Goal: Task Accomplishment & Management: Use online tool/utility

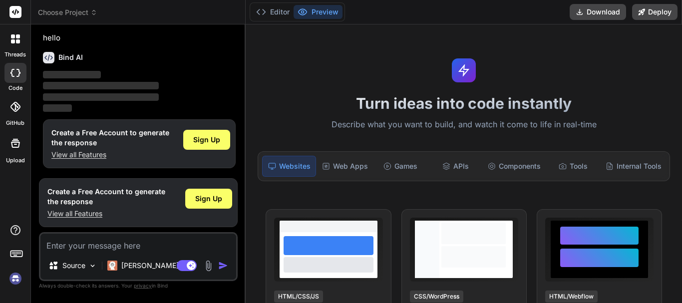
click at [223, 150] on div "Sign Up" at bounding box center [206, 144] width 47 height 32
click at [208, 121] on div "Create a Free Account to generate the response View all Features Sign Up" at bounding box center [139, 143] width 193 height 49
click at [206, 134] on div "Sign Up" at bounding box center [206, 140] width 47 height 20
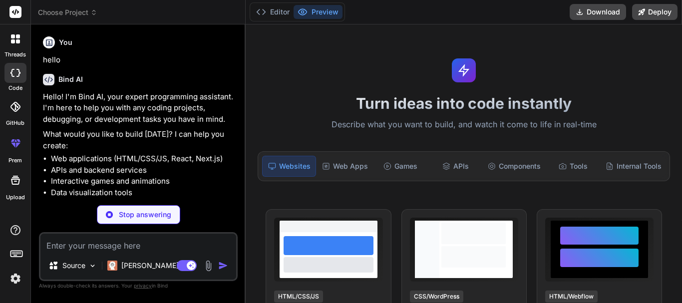
scroll to position [6, 0]
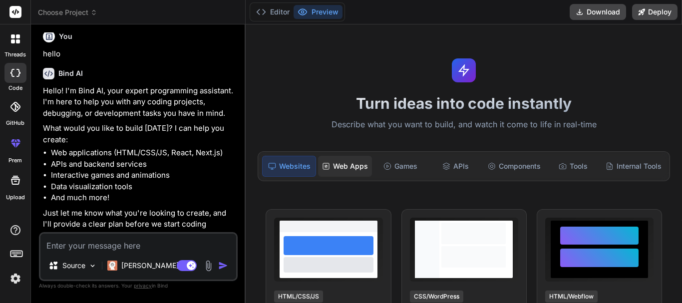
click at [356, 158] on div "Web Apps" at bounding box center [345, 166] width 54 height 21
type textarea "x"
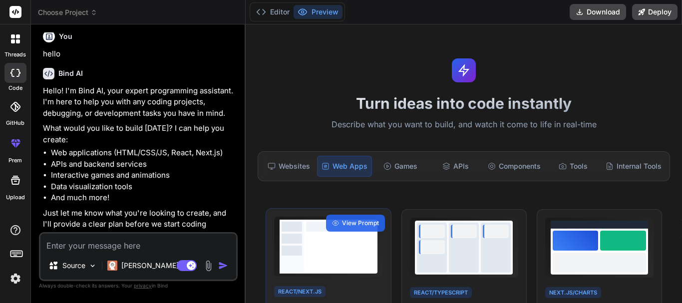
scroll to position [100, 0]
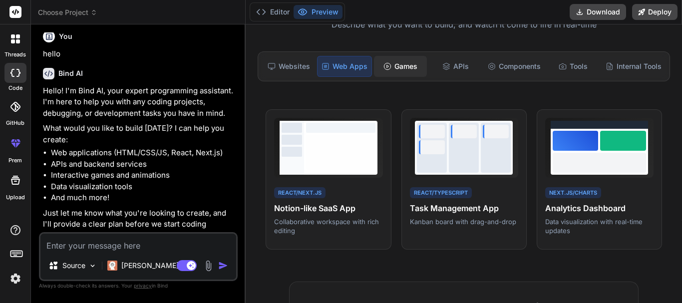
click at [403, 68] on div "Games" at bounding box center [400, 66] width 53 height 21
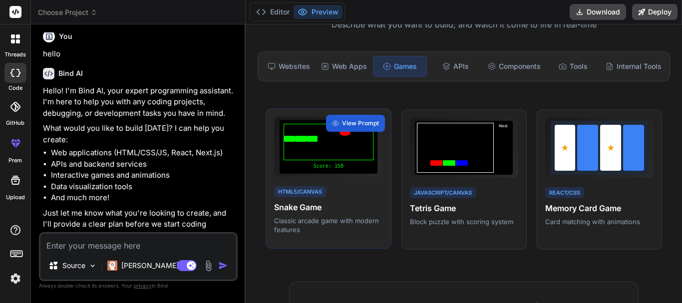
click at [336, 185] on div "HTML5/Canvas Snake Game Classic arcade game with modern features" at bounding box center [328, 210] width 108 height 50
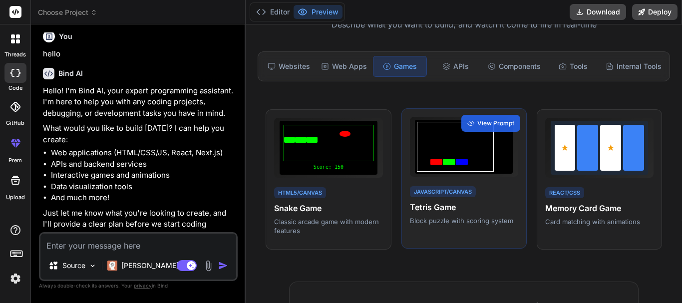
click at [508, 188] on div "JavaScript/Canvas Tetris Game Block puzzle with scoring system" at bounding box center [464, 205] width 108 height 41
click at [491, 121] on span "View Prompt" at bounding box center [496, 123] width 37 height 9
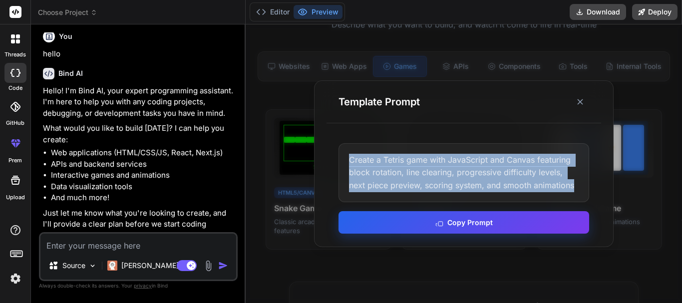
drag, startPoint x: 352, startPoint y: 159, endPoint x: 549, endPoint y: 215, distance: 205.2
click at [541, 216] on div "Create a Tetris game with JavaScript and Canvas featuring block rotation, line …" at bounding box center [464, 189] width 275 height 116
click at [443, 220] on icon at bounding box center [440, 223] width 8 height 8
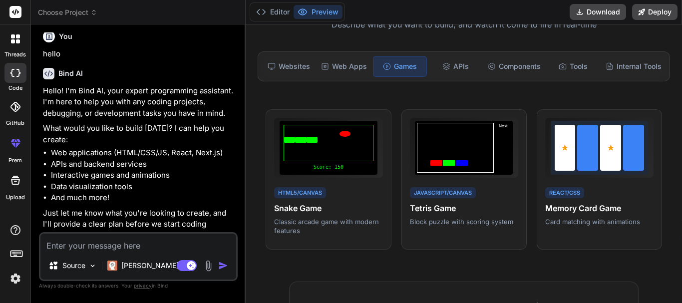
click at [77, 238] on textarea at bounding box center [138, 243] width 196 height 18
paste textarea "Create a Tetris game with JavaScript and Canvas featuring block rotation, line …"
type textarea "Create a Tetris game with JavaScript and Canvas featuring block rotation, line …"
type textarea "x"
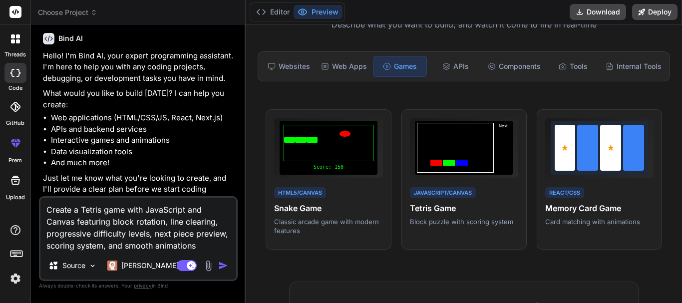
scroll to position [0, 0]
click at [172, 205] on textarea "Create a Tetris game with JavaScript and Canvas featuring block rotation, line …" at bounding box center [138, 225] width 196 height 54
type textarea "Create a Tetris game with rand Canvas featuring block rotation, line clearing, …"
type textarea "x"
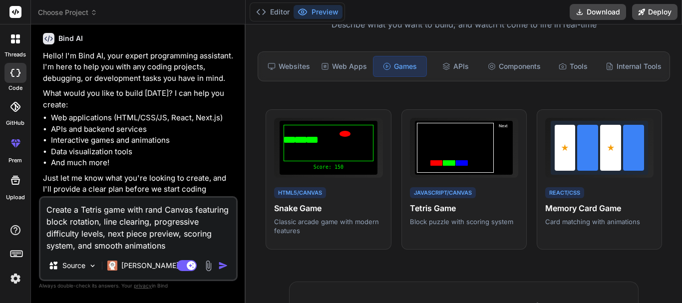
type textarea "Create a Tetris game with reand Canvas featuring block rotation, line clearing,…"
type textarea "x"
type textarea "Create a Tetris game with reaand Canvas featuring block rotation, line clearing…"
type textarea "x"
type textarea "Create a Tetris game with reacand Canvas featuring block rotation, line clearin…"
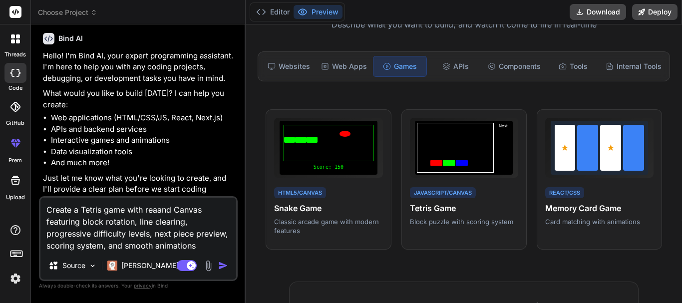
type textarea "x"
type textarea "Create a Tetris game with reactand Canvas featuring block rotation, line cleari…"
type textarea "x"
type textarea "Create a Tetris game with reactjand Canvas featuring block rotation, line clear…"
type textarea "x"
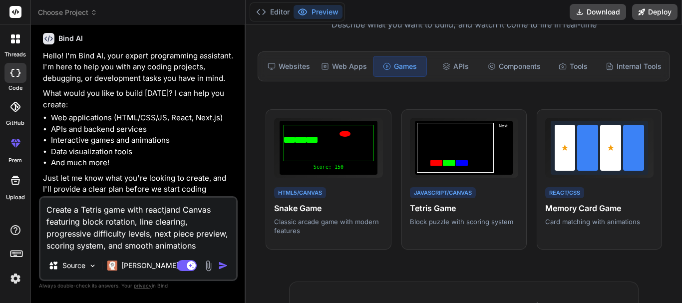
type textarea "Create a Tetris game with reactjsand Canvas featuring block rotation, line clea…"
type textarea "x"
type textarea "Create a Tetris game with reactjs and Canvas featuring block rotation, line cle…"
type textarea "x"
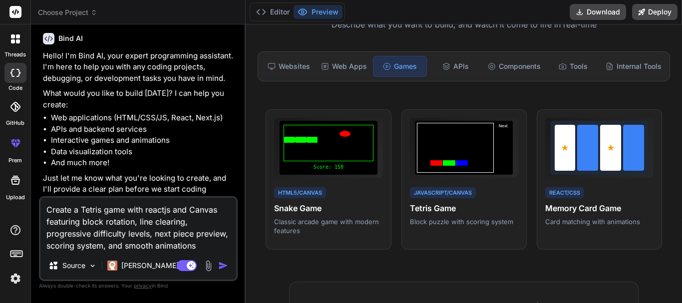
type textarea "Create a Tetris game with reactjs and Canvas featuring block rotation, line cle…"
click at [219, 263] on img "button" at bounding box center [223, 266] width 10 height 10
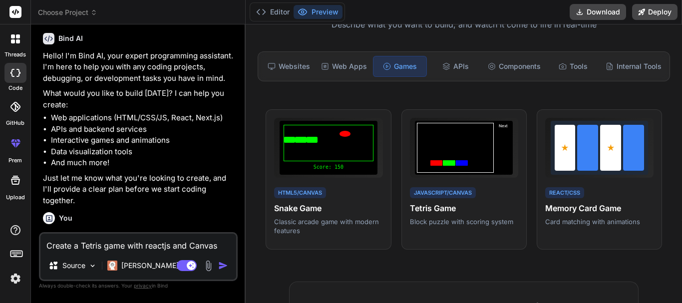
scroll to position [143, 0]
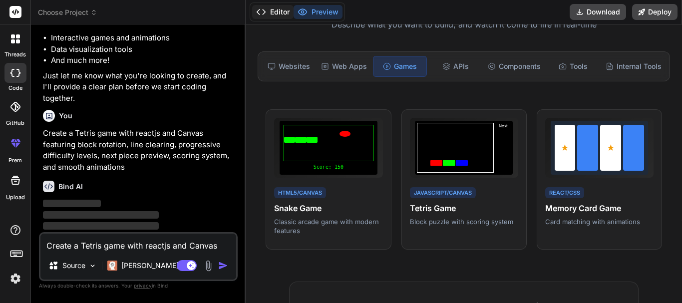
click at [268, 6] on button "Editor" at bounding box center [272, 12] width 41 height 14
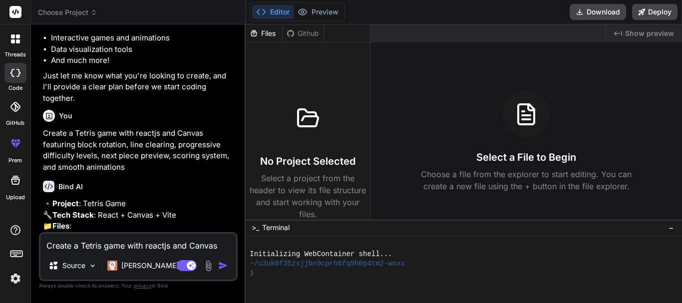
type textarea "x"
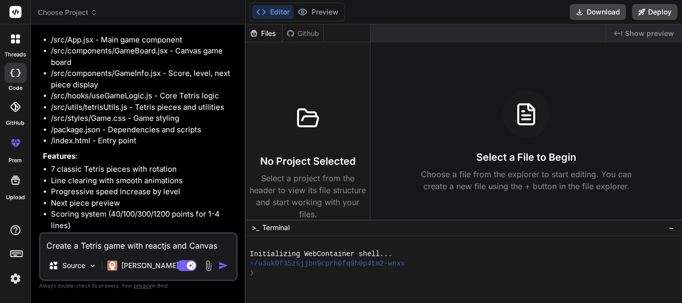
scroll to position [405, 0]
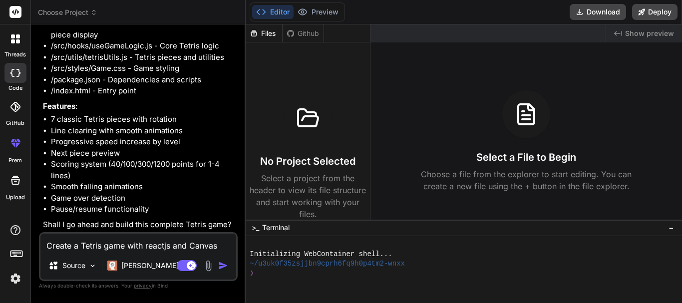
click at [85, 255] on div "Create a Tetris game with reactjs and Canvas featuring block rotation, line cle…" at bounding box center [138, 256] width 199 height 49
click at [93, 246] on textarea "Create a Tetris game with reactjs and Canvas featuring block rotation, line cle…" at bounding box center [138, 243] width 196 height 18
type textarea "o"
type textarea "x"
type textarea "oj"
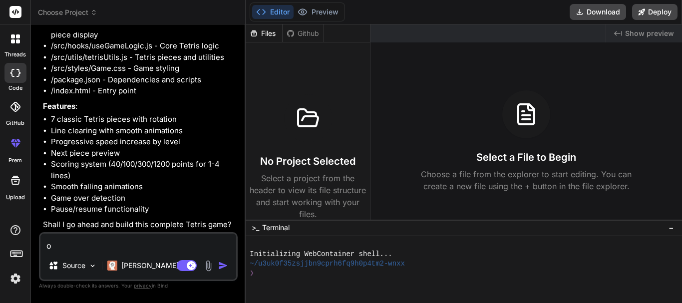
type textarea "x"
type textarea "o"
type textarea "x"
type textarea "ok"
type textarea "x"
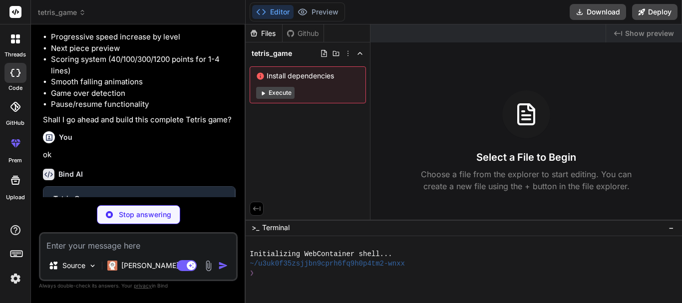
scroll to position [508, 0]
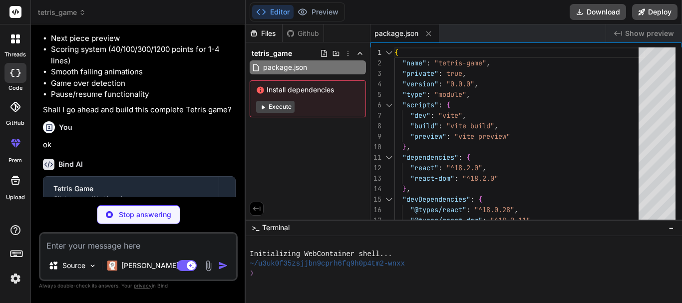
type textarea "x"
type textarea "<div id="root"></div> <script type="module" src="/src/main.jsx"></script> </bod…"
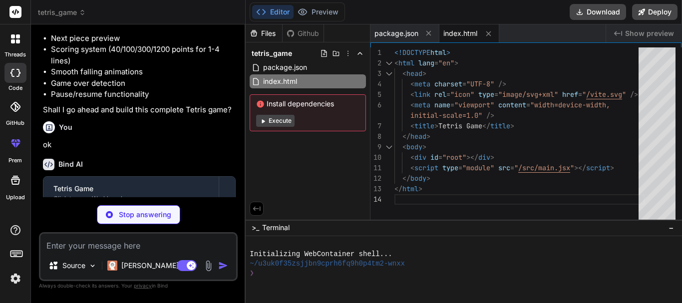
type textarea "x"
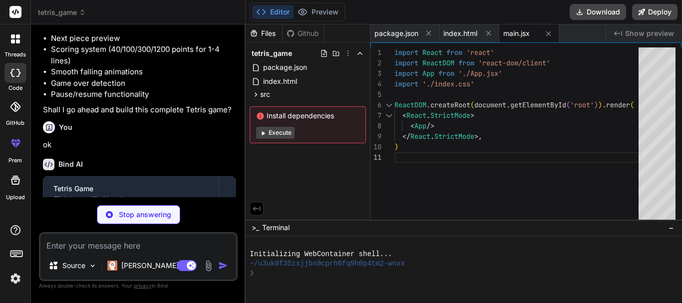
type textarea "x"
type textarea "min-height: 100vh; }"
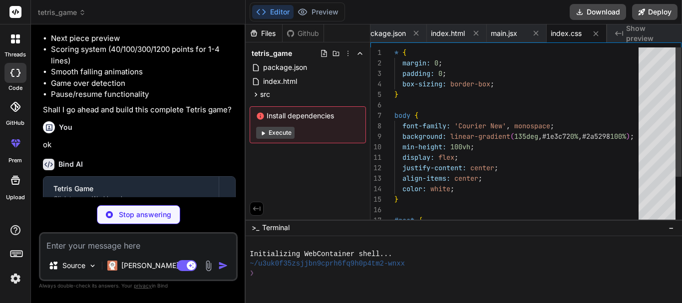
type textarea "x"
type textarea "align-items: center; min-height: 100vh; }"
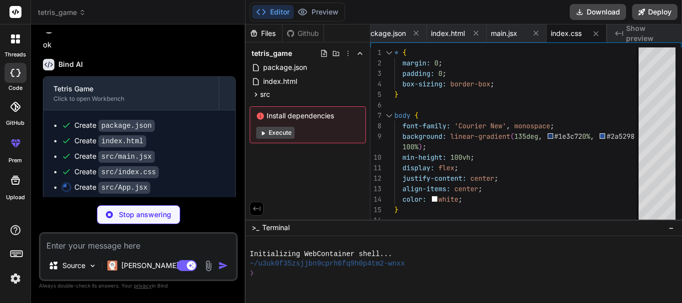
scroll to position [625, 0]
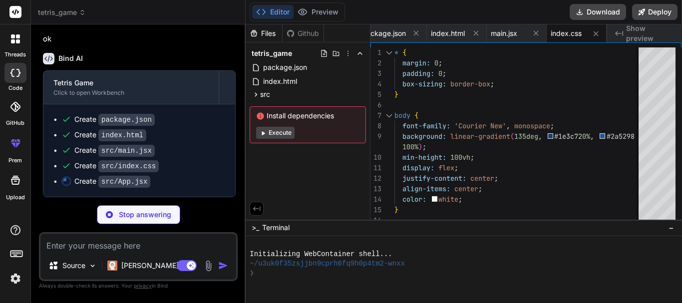
type textarea "x"
type textarea ")} </div> </div> </div> </div> ); } export default App;"
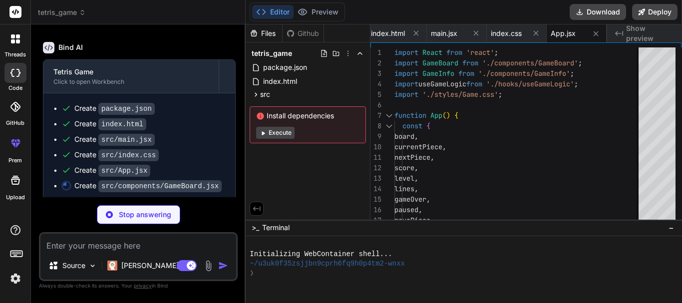
scroll to position [640, 0]
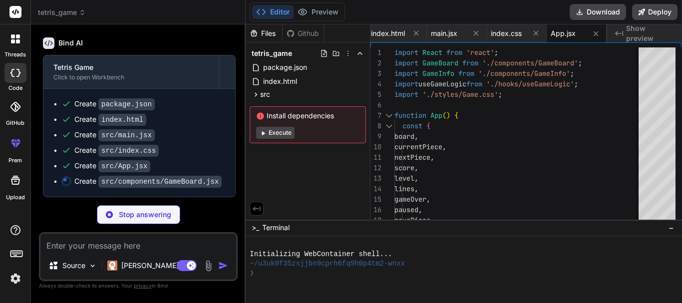
type textarea "x"
type textarea "}; export default GameBoard;"
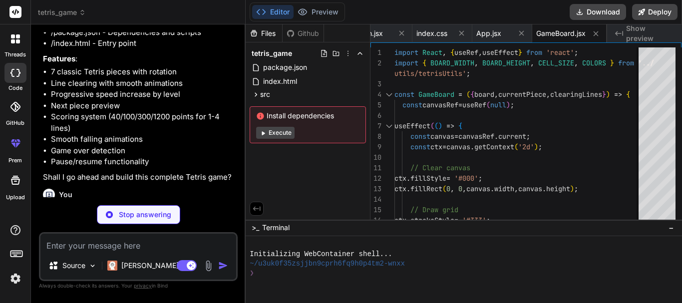
scroll to position [656, 0]
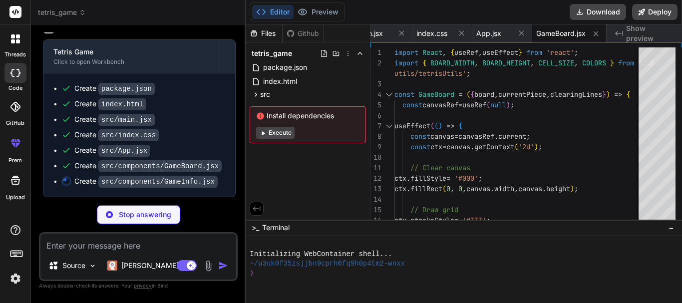
type textarea "x"
type textarea "export default GameInfo;"
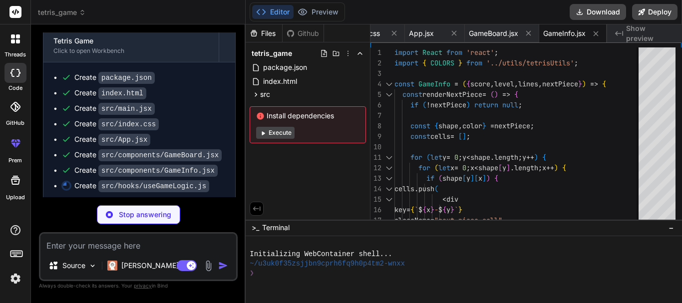
click at [279, 133] on button "Execute" at bounding box center [275, 133] width 38 height 12
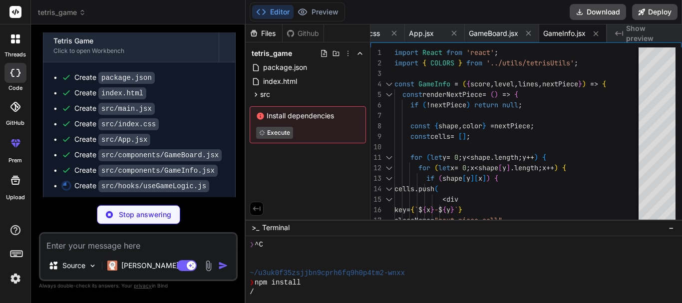
scroll to position [671, 0]
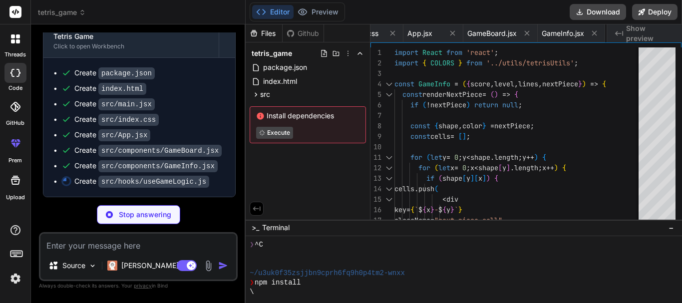
type textarea "x"
type textarea "dropPiece, startGame, pauseGame }; }; export default useGameLogic;"
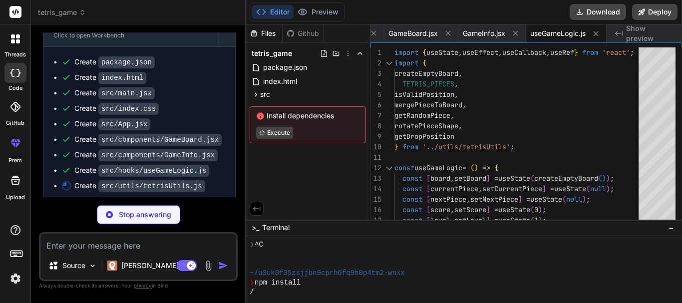
scroll to position [687, 0]
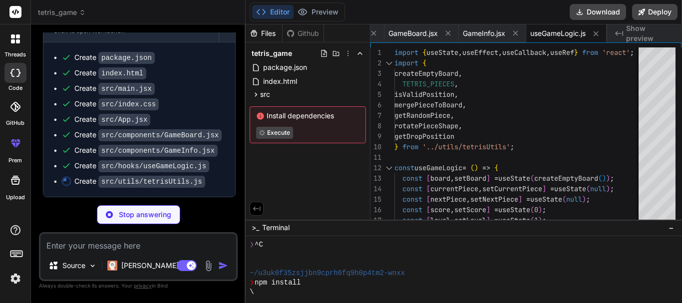
type textarea "x"
type textarea "} return { x: piece.position.x, y: testY }; };"
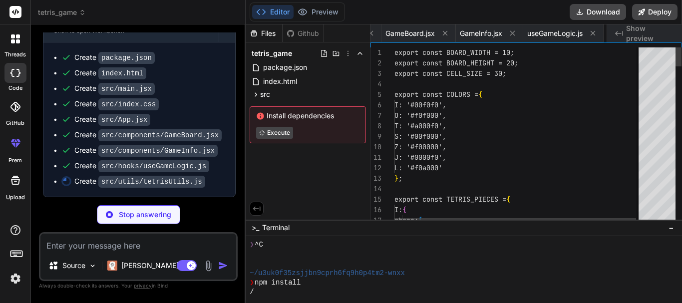
scroll to position [0, 361]
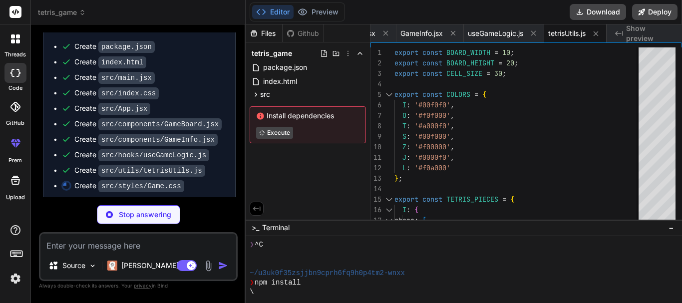
type textarea "x"
type textarea "max-width: 300px; } .tetris-canvas { width: 300px; height: 600px; } }"
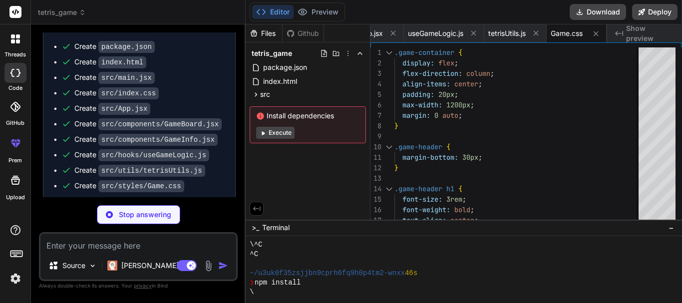
scroll to position [76, 0]
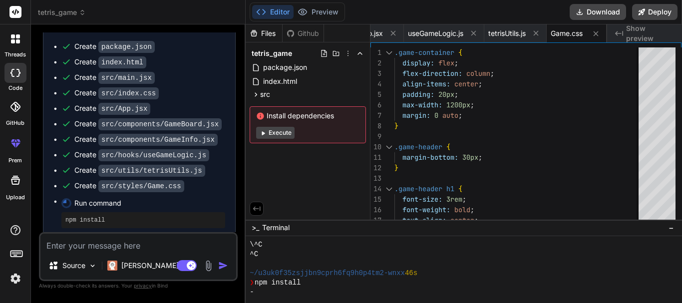
click at [275, 131] on button "Execute" at bounding box center [275, 133] width 38 height 12
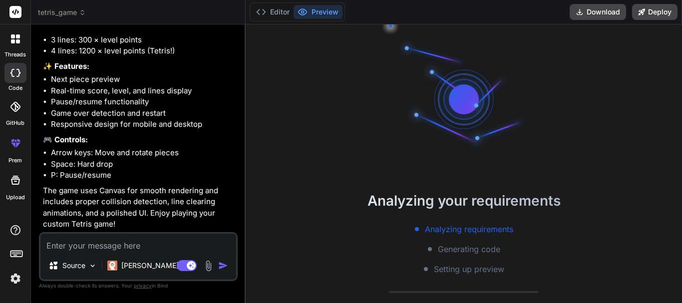
scroll to position [890, 0]
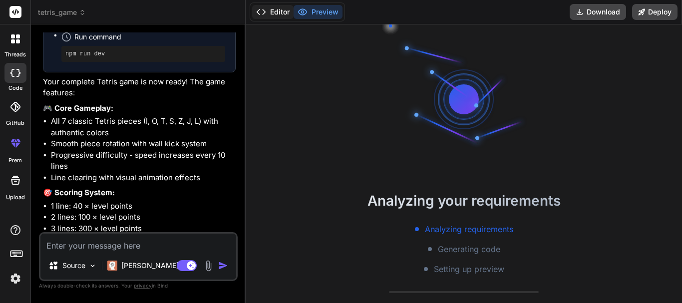
click at [276, 10] on button "Editor" at bounding box center [272, 12] width 41 height 14
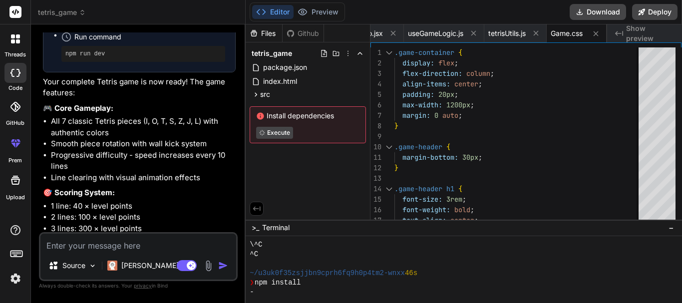
click at [290, 294] on div "-" at bounding box center [460, 292] width 420 height 9
type textarea "x"
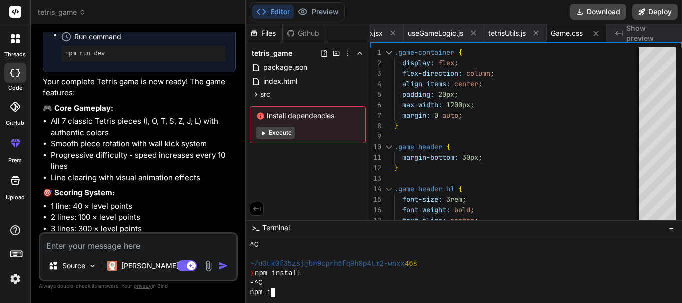
scroll to position [95, 0]
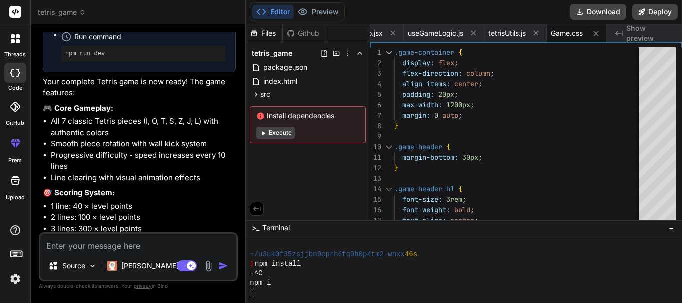
click at [280, 131] on button "Execute" at bounding box center [275, 133] width 38 height 12
type textarea "x"
click at [279, 293] on div at bounding box center [460, 292] width 420 height 9
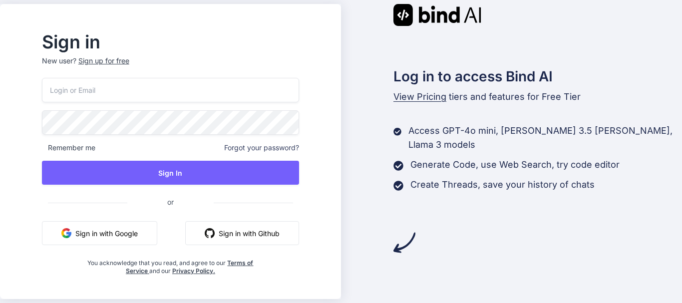
click at [120, 97] on input "email" at bounding box center [170, 90] width 257 height 24
paste input "psn5rap5dh@cmhvzylmfc.com"
type input "psn5rap5dh@cmhvzylmfc.com"
click at [175, 187] on div "psn5rap5dh@cmhvzylmfc.com Remember me Forgot your password? Sign In or Sign in …" at bounding box center [170, 176] width 257 height 197
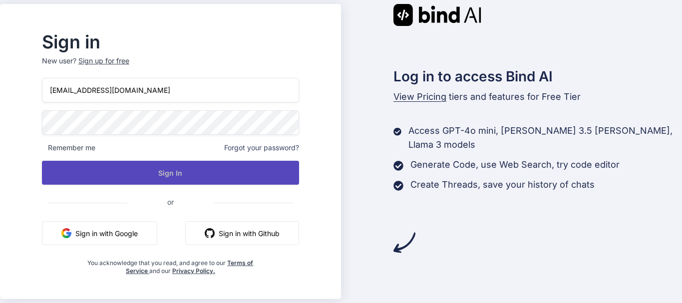
click at [181, 172] on button "Sign In" at bounding box center [170, 173] width 257 height 24
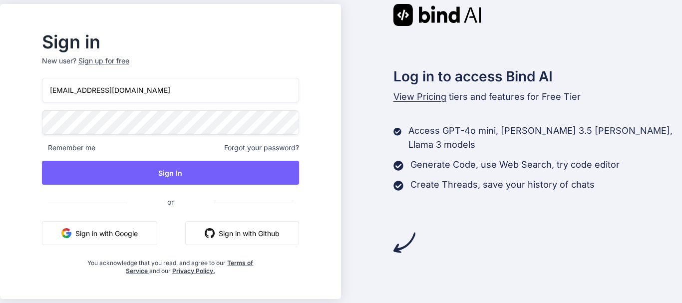
click at [122, 64] on div "Sign up for free" at bounding box center [103, 61] width 51 height 10
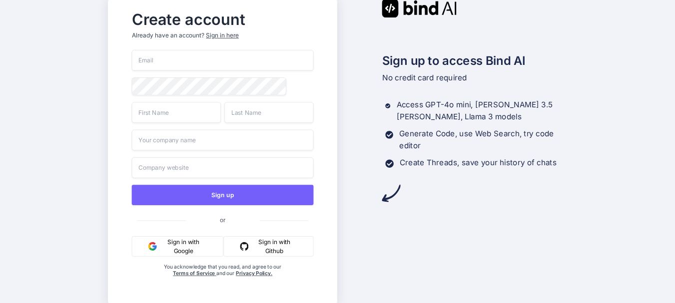
click at [200, 67] on input "email" at bounding box center [223, 60] width 182 height 21
paste input "psn5rap5dh@cmhvzylmfc.com"
type input "psn5rap5dh@cmhvzylmfc.com"
paste input "psn5rap5dh@cmhvzylmfc.com"
click at [169, 116] on input "psn5rap5dh@cmhvzylmfc.com" at bounding box center [176, 112] width 89 height 21
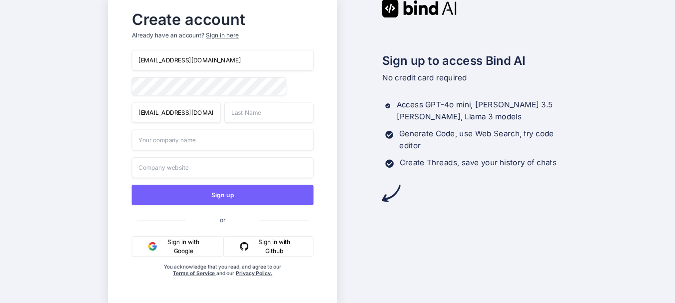
scroll to position [0, 13]
type input "psn5rap5dh@cmhvzylmfc.com"
paste input "psn5rap5dh@cmhvzylmfc.com"
click at [256, 117] on input "psn5rap5dh@cmhvzylmfc.com" at bounding box center [268, 112] width 89 height 21
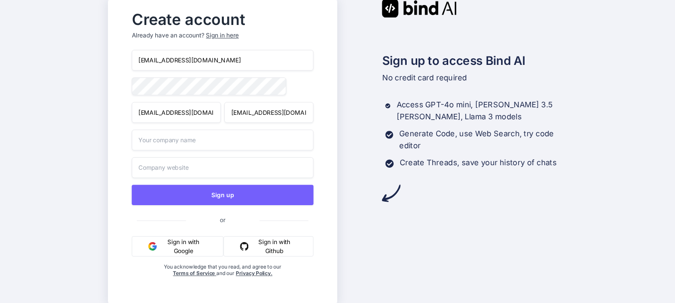
scroll to position [0, 14]
type input "psn5rap5dh@cmhvzylmfc.com"
paste input "psn5rap5dh@cmhvzylmfc.com"
click at [183, 143] on input "psn5rap5dh@cmhvzylmfc.com" at bounding box center [223, 140] width 182 height 21
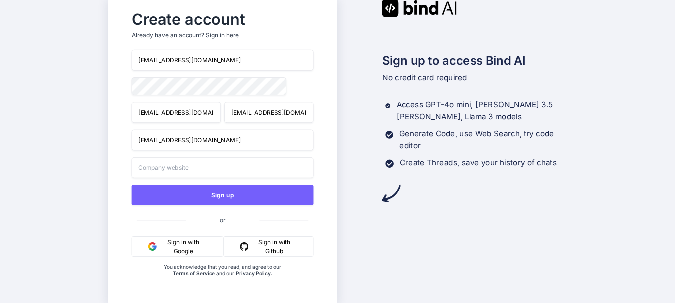
type input "psn5rap5dh@cmhvzylmfc.com"
paste input "psn5rap5dh@cmhvzylmfc.com"
click at [210, 167] on input "psn5rap5dh@cmhvzylmfc.com" at bounding box center [223, 167] width 182 height 21
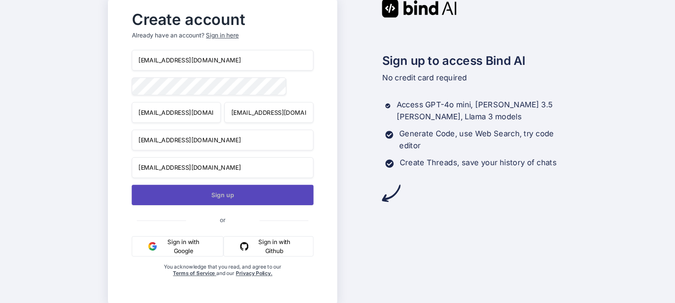
type input "psn5rap5dh@cmhvzylmfc.com"
click at [215, 194] on button "Sign up" at bounding box center [223, 195] width 182 height 20
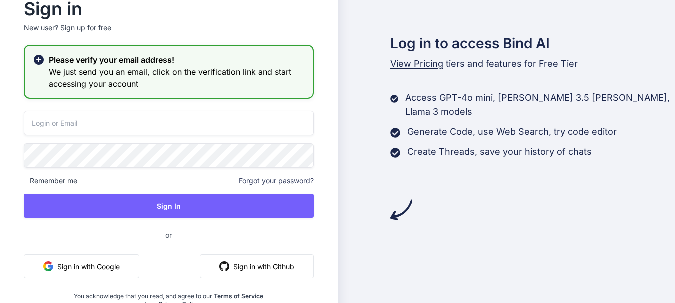
click at [122, 112] on input "email" at bounding box center [169, 123] width 290 height 24
paste input "https://app.getbind.co/auth-link?mode=verifyEmail&oobCode=VgdgdVBs2nWtNfdyH_iYp…"
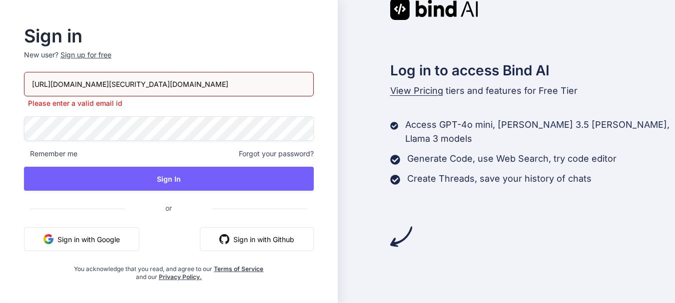
click at [101, 165] on div "https://app.getbind.co/auth-link?mode=verifyEmail&oobCode=VgdgdVBs2nWtNfdyH_iYp…" at bounding box center [169, 176] width 290 height 209
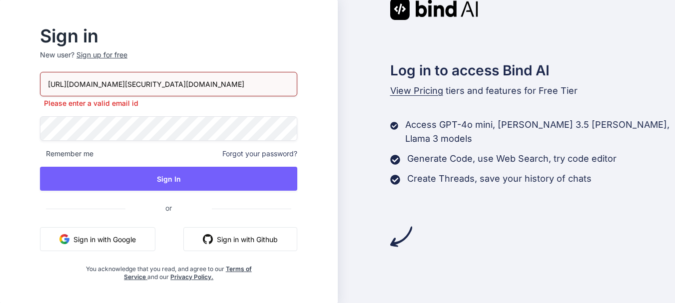
click at [292, 84] on input "https://app.getbind.co/auth-link?mode=verifyEmail&oobCode=VgdgdVBs2nWtNfdyH_iYp…" at bounding box center [168, 84] width 257 height 24
paste input "psn5rap5dh@cmhvzylmfc.com"
type input "psn5rap5dh@cmhvzylmfc.com"
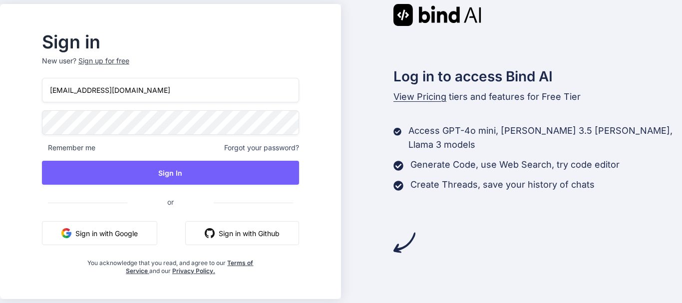
click at [185, 159] on div "psn5rap5dh@cmhvzylmfc.com Remember me Forgot your password? Sign In or Sign in …" at bounding box center [170, 176] width 257 height 197
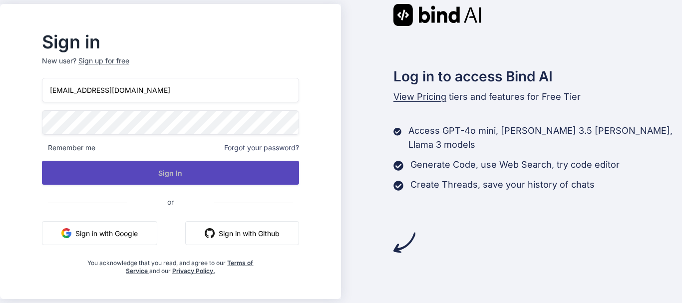
click at [182, 169] on button "Sign In" at bounding box center [170, 173] width 257 height 24
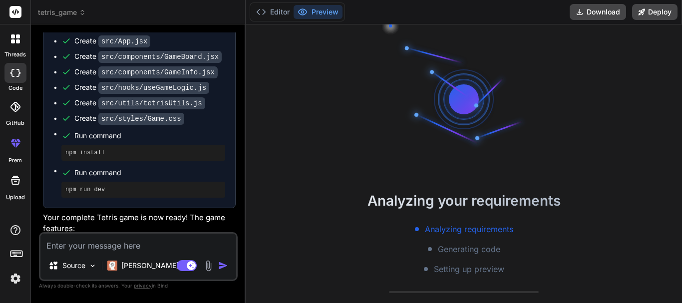
scroll to position [704, 0]
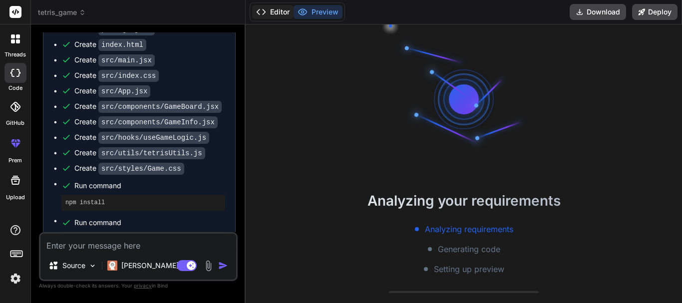
click at [275, 11] on button "Editor" at bounding box center [272, 12] width 41 height 14
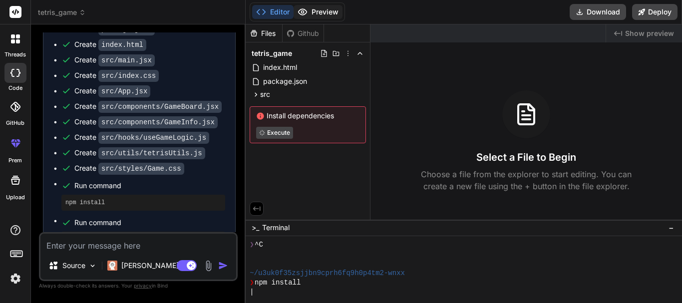
click at [324, 11] on button "Preview" at bounding box center [318, 12] width 49 height 14
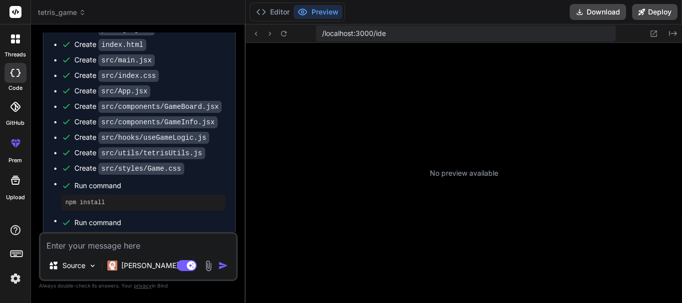
scroll to position [142, 0]
type textarea "x"
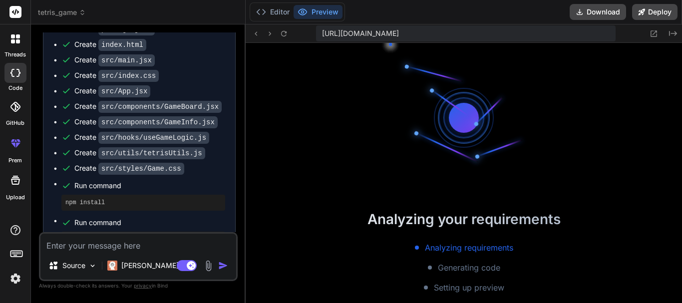
scroll to position [199, 0]
